Goal: Find contact information

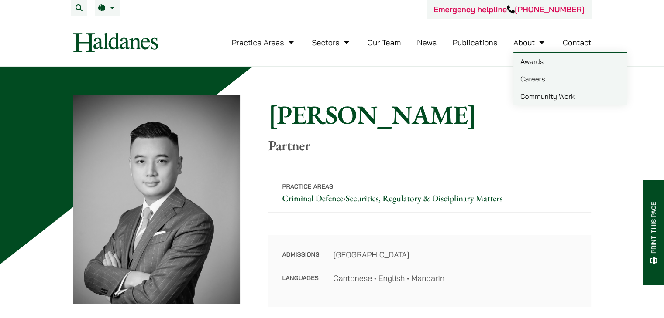
click at [574, 43] on link "Contact" at bounding box center [576, 43] width 29 height 10
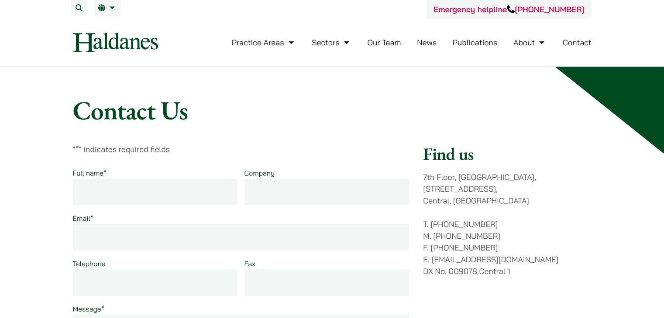
drag, startPoint x: 500, startPoint y: 236, endPoint x: 425, endPoint y: 179, distance: 94.7
click at [425, 179] on div "Find us [STREET_ADDRESS] T. [PHONE_NUMBER] M. [PHONE_NUMBER] F. [PHONE_NUMBER] …" at bounding box center [507, 314] width 168 height 340
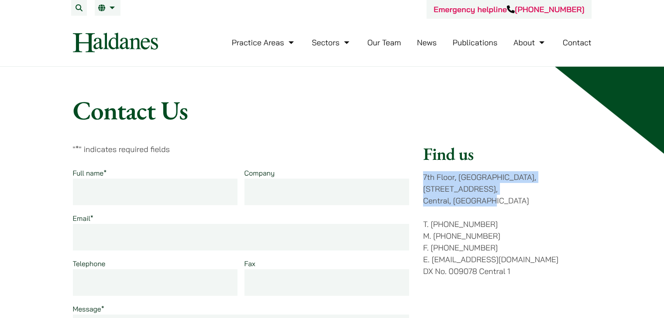
drag, startPoint x: 422, startPoint y: 173, endPoint x: 494, endPoint y: 190, distance: 73.5
click at [494, 190] on div "" * " indicates required fields Full name * Company Email * Telephone Fax Messa…" at bounding box center [332, 314] width 518 height 340
click at [389, 43] on link "Our Team" at bounding box center [384, 43] width 34 height 10
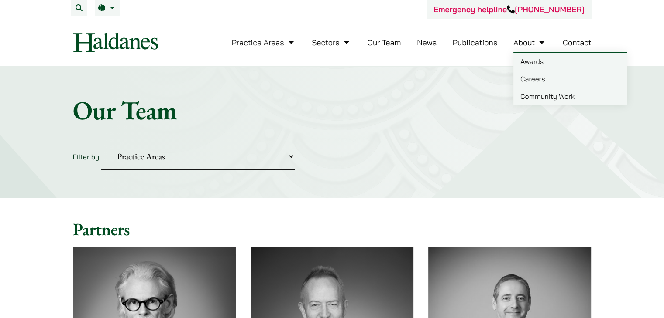
click at [576, 42] on link "Contact" at bounding box center [576, 43] width 29 height 10
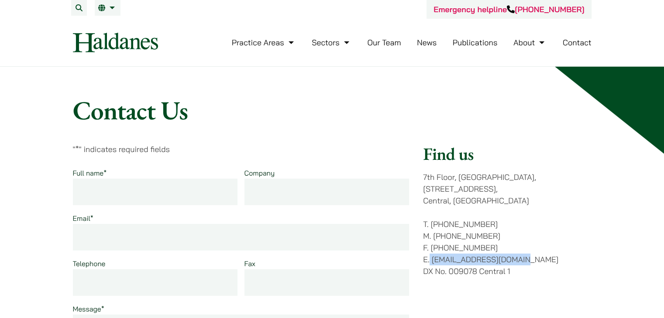
drag, startPoint x: 431, startPoint y: 245, endPoint x: 526, endPoint y: 243, distance: 95.1
click at [526, 243] on p "T. (852) 2868 1234 M. (852) 9763 5524 F. (852) 2845 1637 E. enquiries@haldanes.…" at bounding box center [507, 248] width 168 height 59
copy p "[EMAIL_ADDRESS][DOMAIN_NAME]"
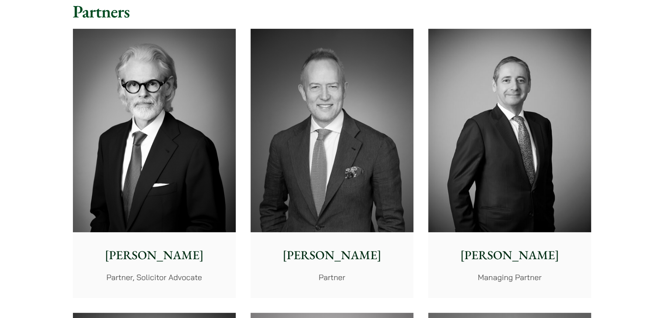
scroll to position [480, 0]
